Goal: Task Accomplishment & Management: Manage account settings

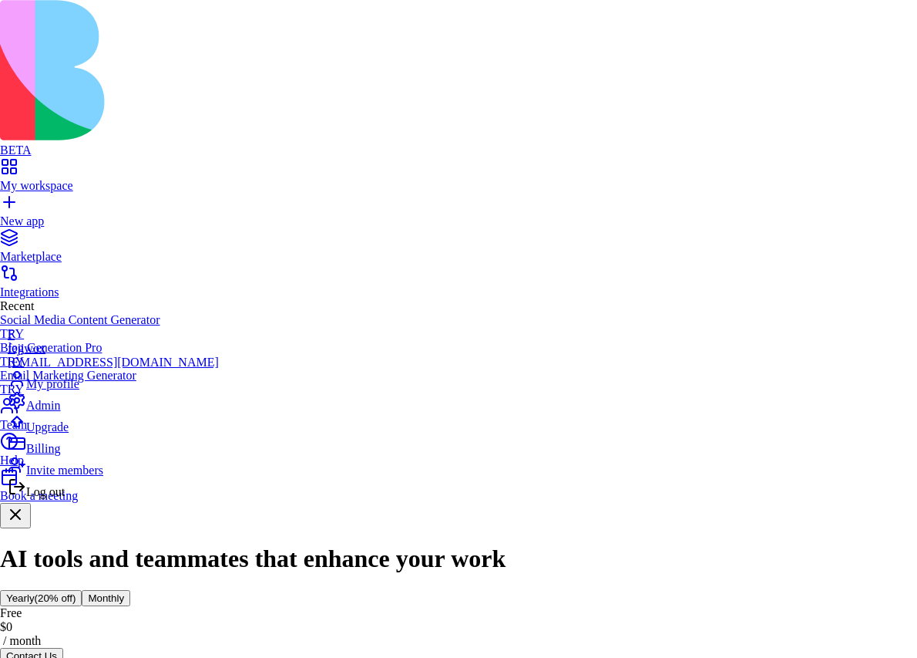
click at [93, 499] on div "Log out" at bounding box center [113, 488] width 211 height 22
click at [65, 498] on span "Log out" at bounding box center [45, 491] width 39 height 13
